Goal: Check status

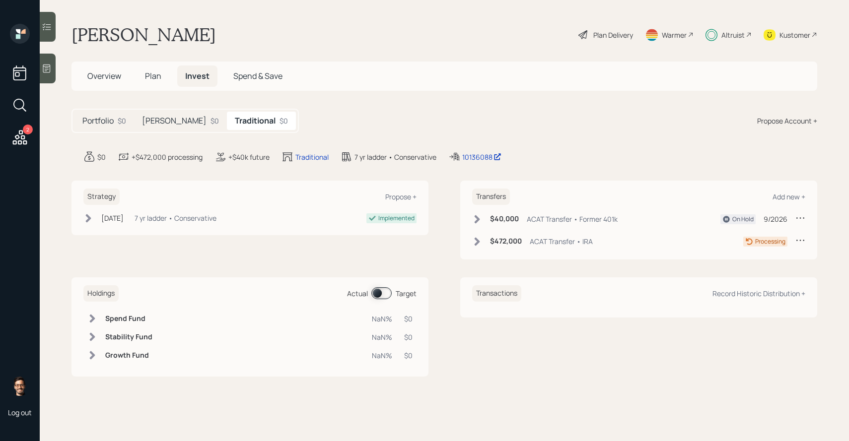
click at [210, 125] on div "$0" at bounding box center [214, 121] width 8 height 10
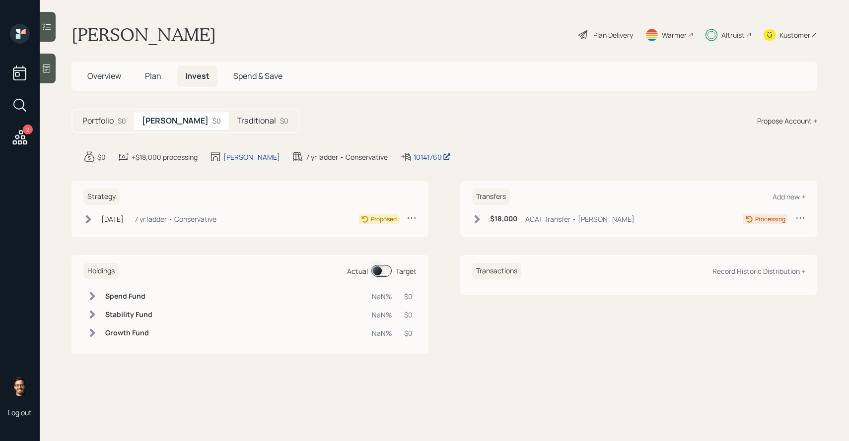
click at [125, 128] on div "Portfolio $0" at bounding box center [104, 121] width 60 height 18
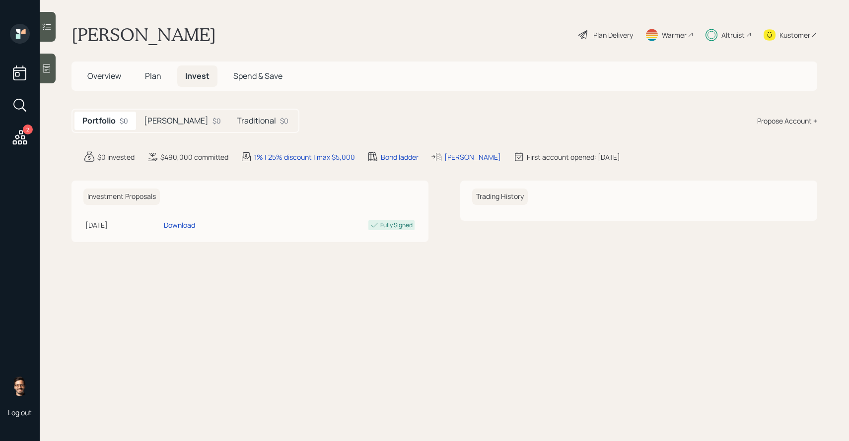
click at [156, 126] on h5 "[PERSON_NAME]" at bounding box center [176, 120] width 65 height 9
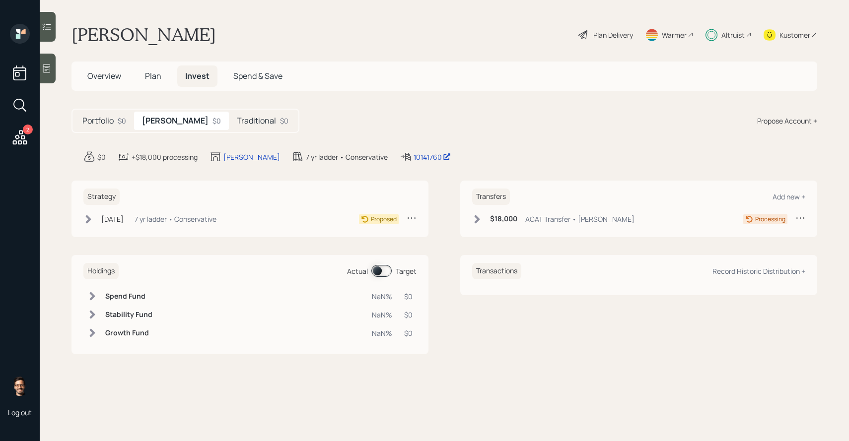
click at [237, 123] on h5 "Traditional" at bounding box center [256, 120] width 39 height 9
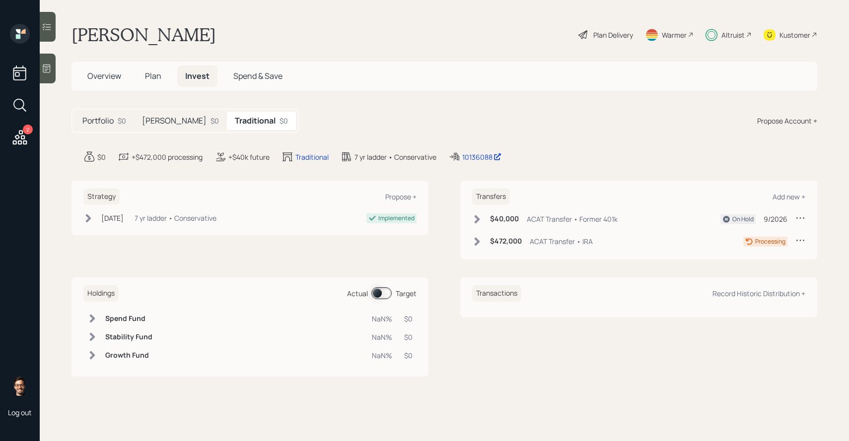
click at [165, 127] on div "[PERSON_NAME] $0" at bounding box center [180, 121] width 93 height 18
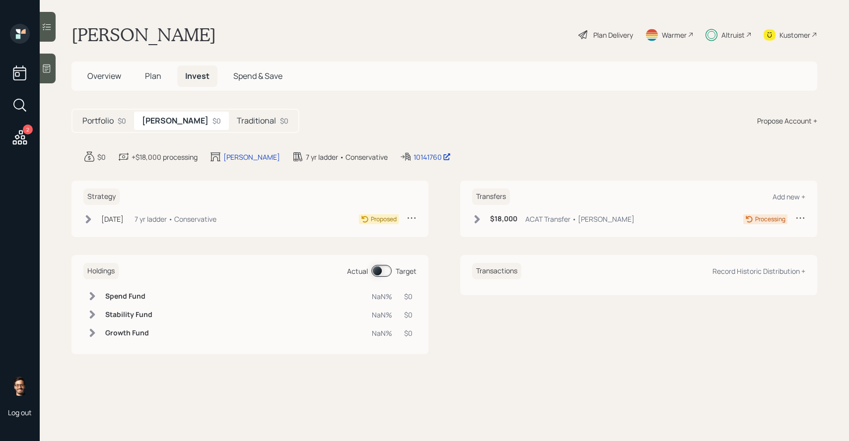
click at [229, 127] on div "Traditional $0" at bounding box center [263, 121] width 68 height 18
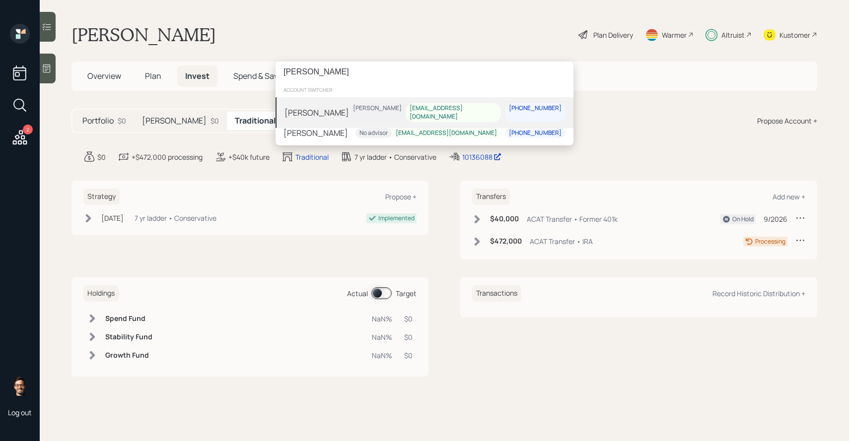
type input "[PERSON_NAME]"
click at [320, 111] on div "[PERSON_NAME]" at bounding box center [316, 113] width 65 height 12
